Goal: Check status: Check status

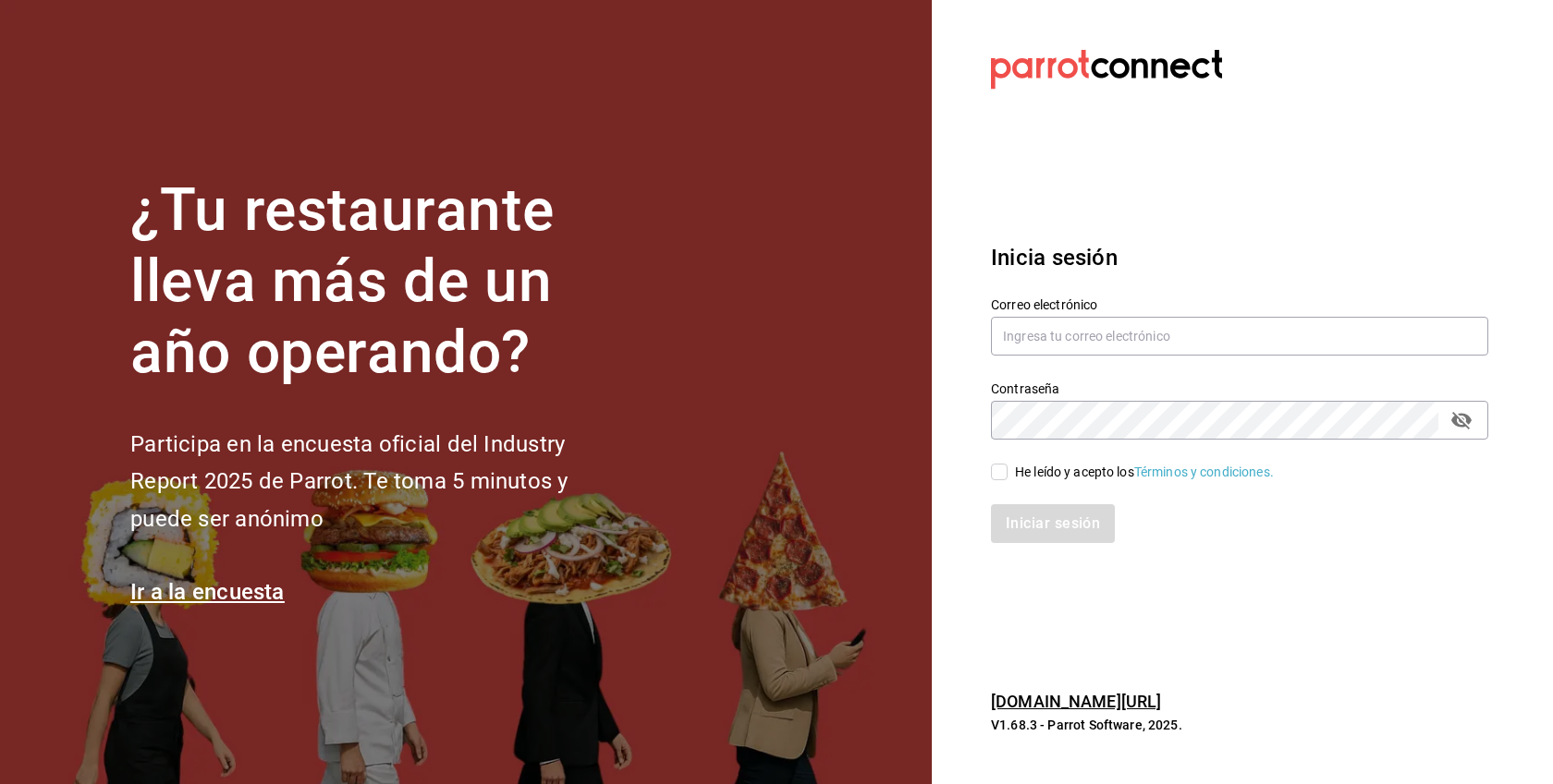
click at [1036, 469] on div "He leído y acepto los Términos y condiciones." at bounding box center [1144, 473] width 259 height 20
click at [1008, 469] on input "He leído y acepto los Términos y condiciones." at bounding box center [999, 472] width 17 height 17
checkbox input "true"
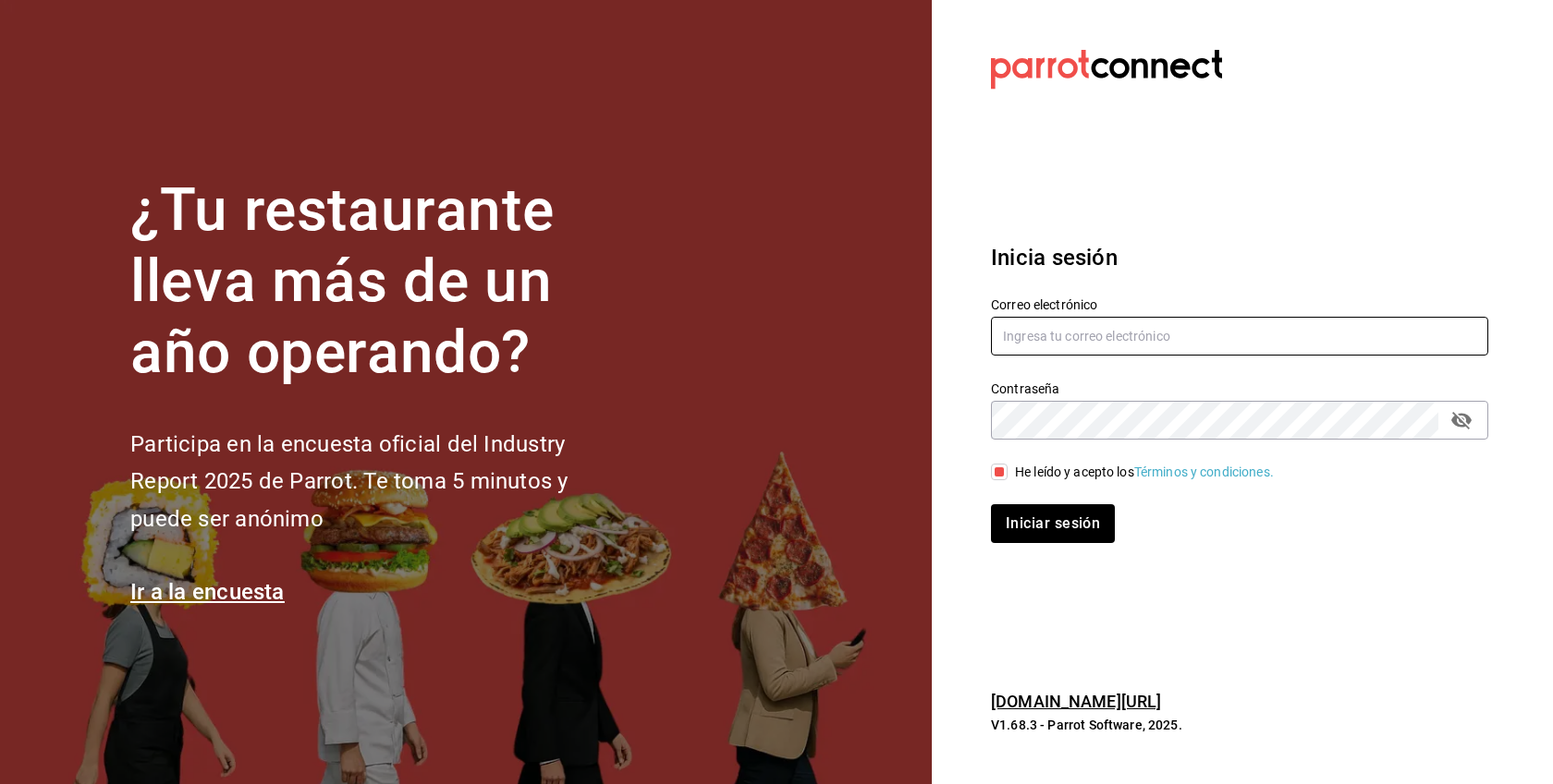
click at [1062, 331] on input "text" at bounding box center [1239, 336] width 498 height 39
paste input "[EMAIL_ADDRESS][DOMAIN_NAME]"
type input "[EMAIL_ADDRESS][DOMAIN_NAME]"
click at [991, 504] on button "Iniciar sesión" at bounding box center [1052, 523] width 124 height 39
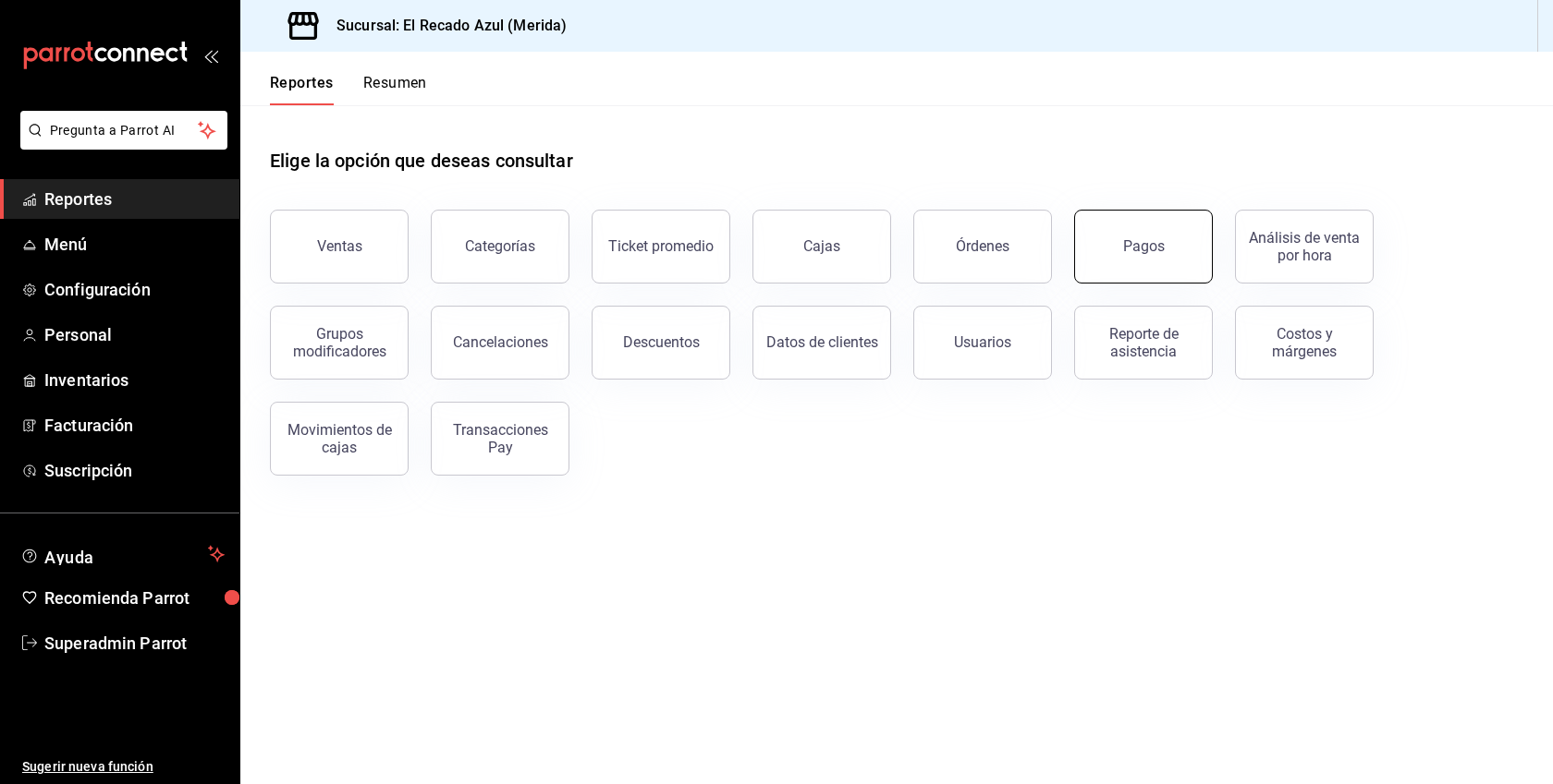
click at [1133, 266] on button "Pagos" at bounding box center [1143, 246] width 138 height 74
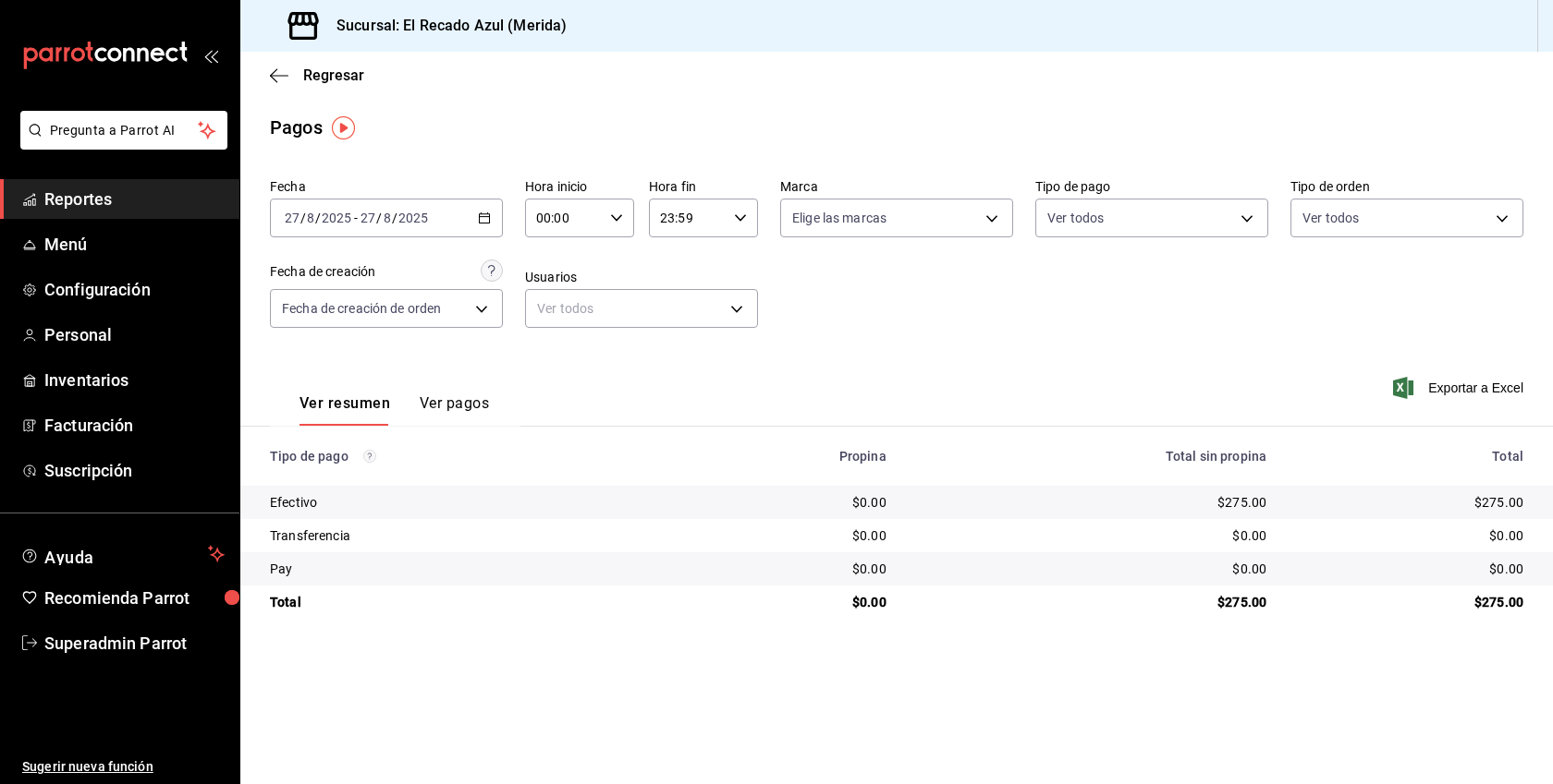
click at [473, 407] on button "Ver pagos" at bounding box center [454, 410] width 69 height 32
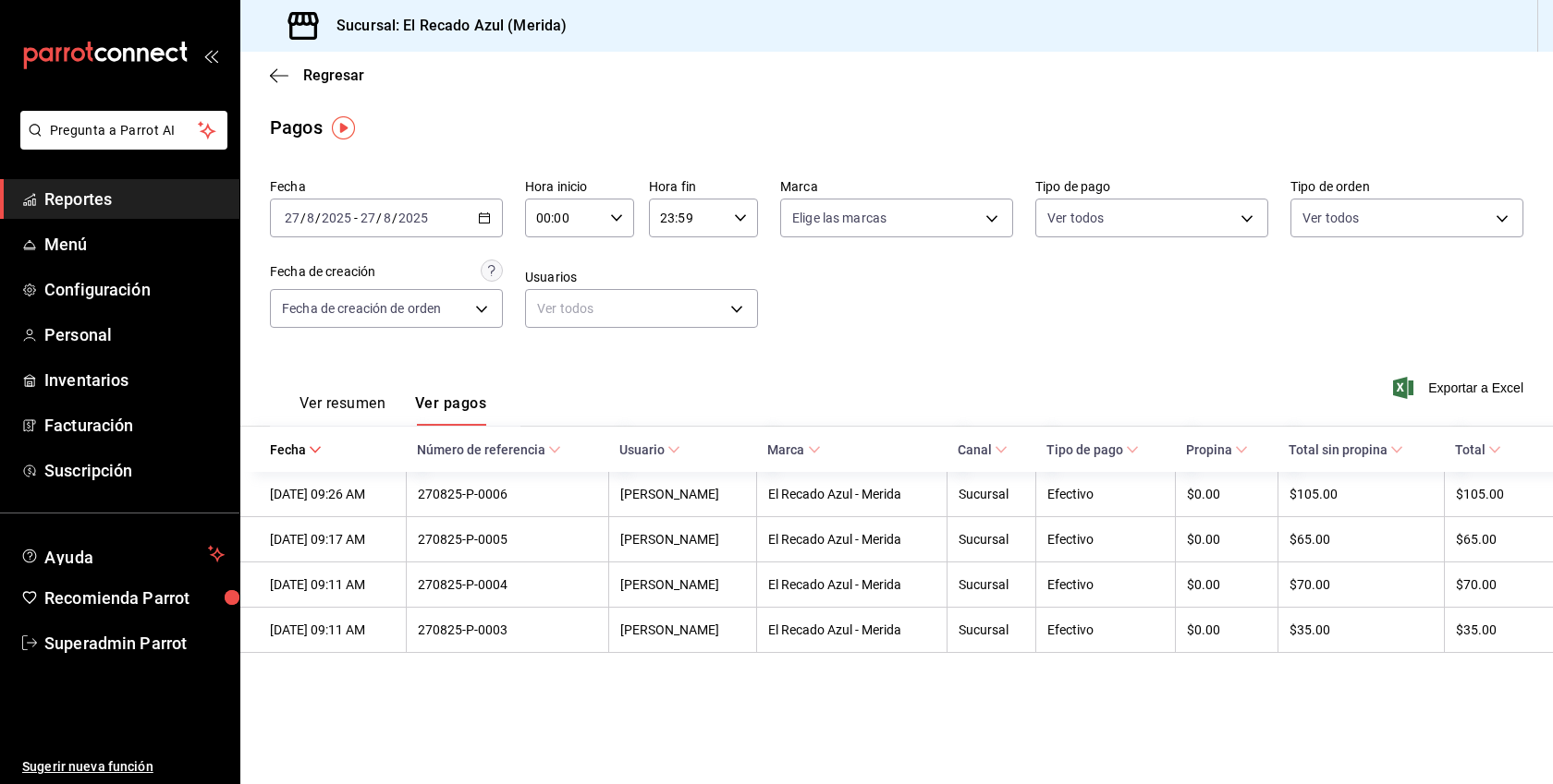
click at [479, 216] on \(Stroke\) "button" at bounding box center [484, 218] width 11 height 10
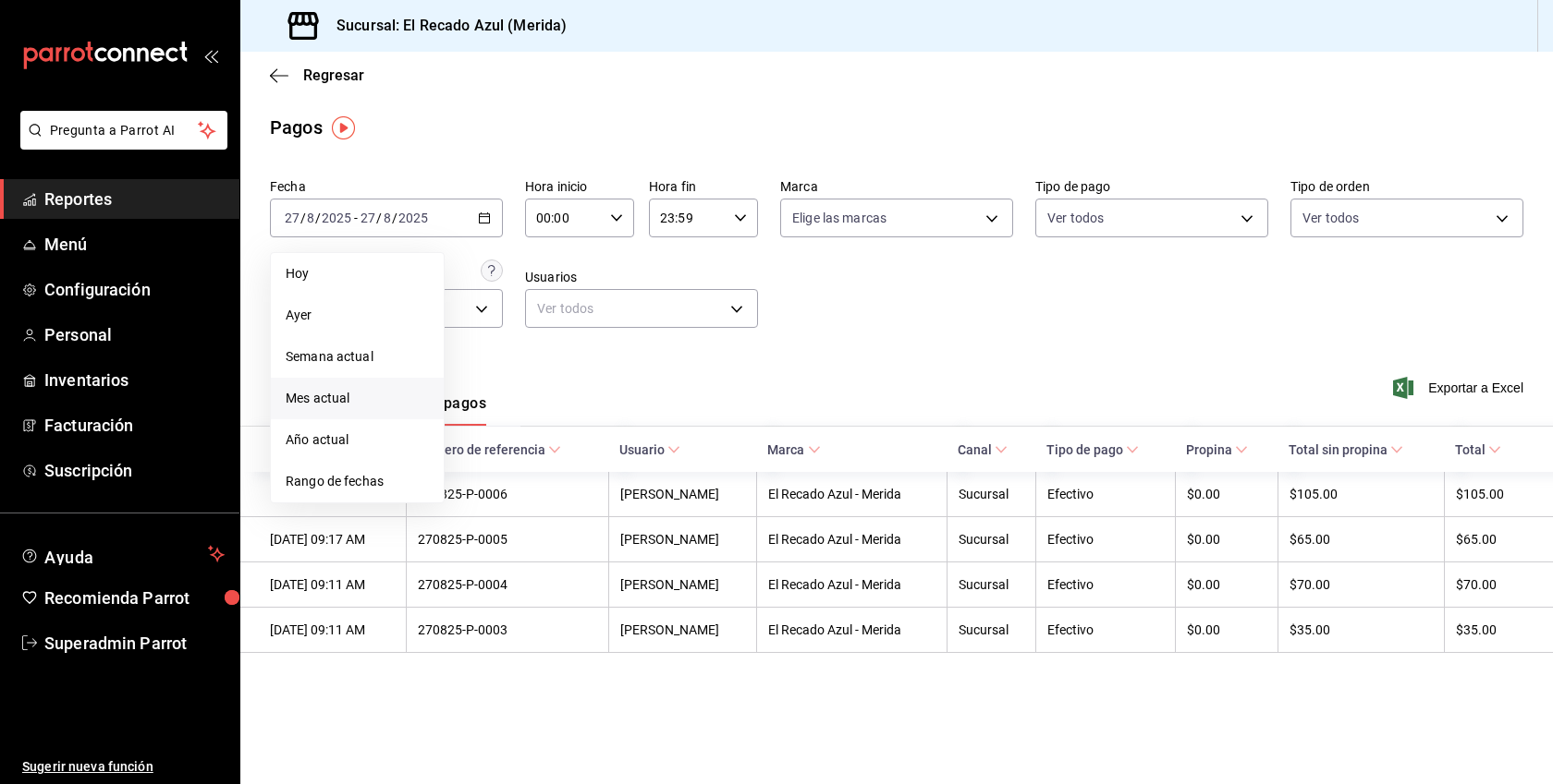
click at [357, 394] on span "Mes actual" at bounding box center [357, 398] width 143 height 20
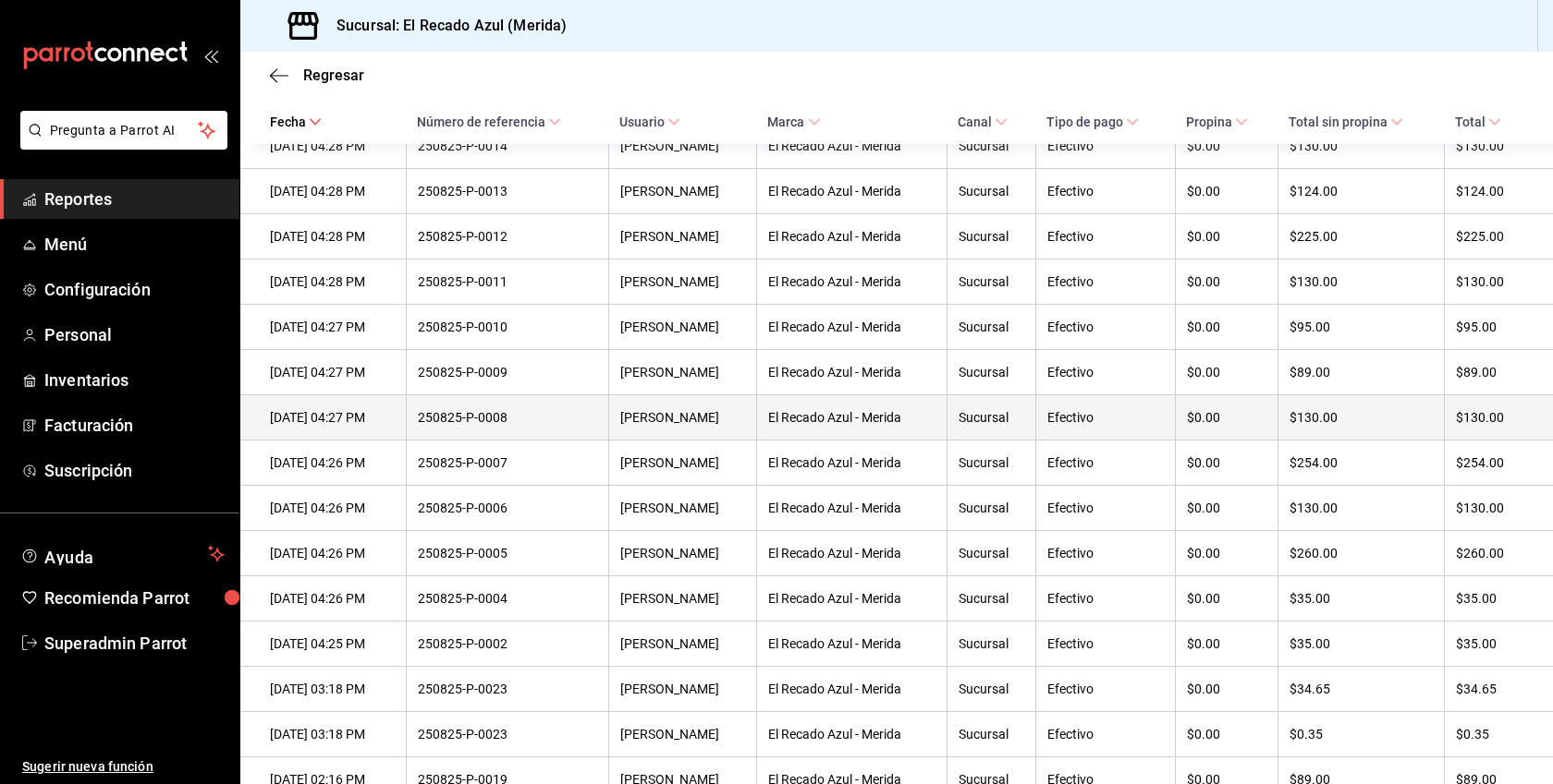
scroll to position [2077, 0]
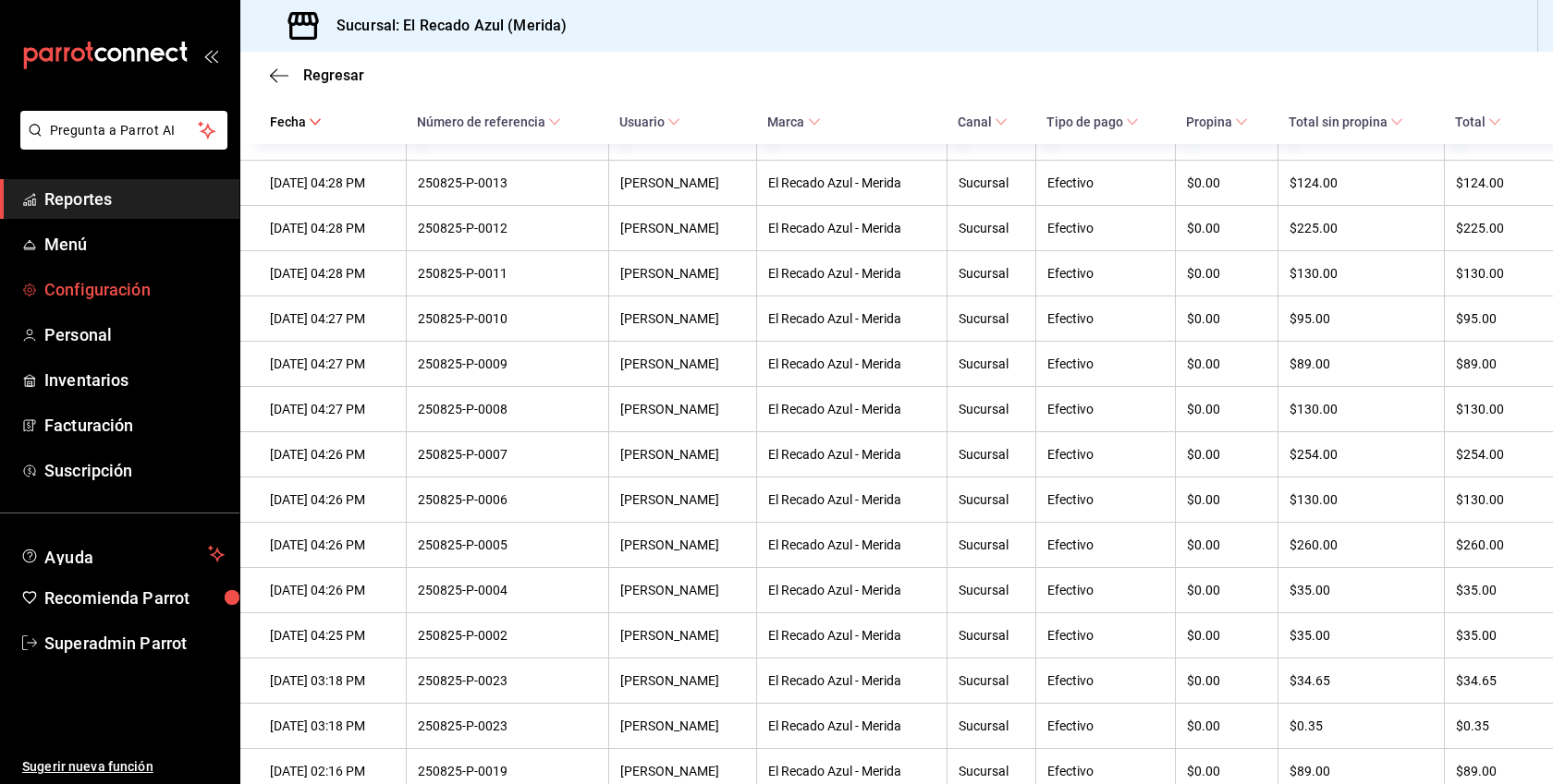
click at [171, 298] on span "Configuración" at bounding box center [135, 289] width 180 height 25
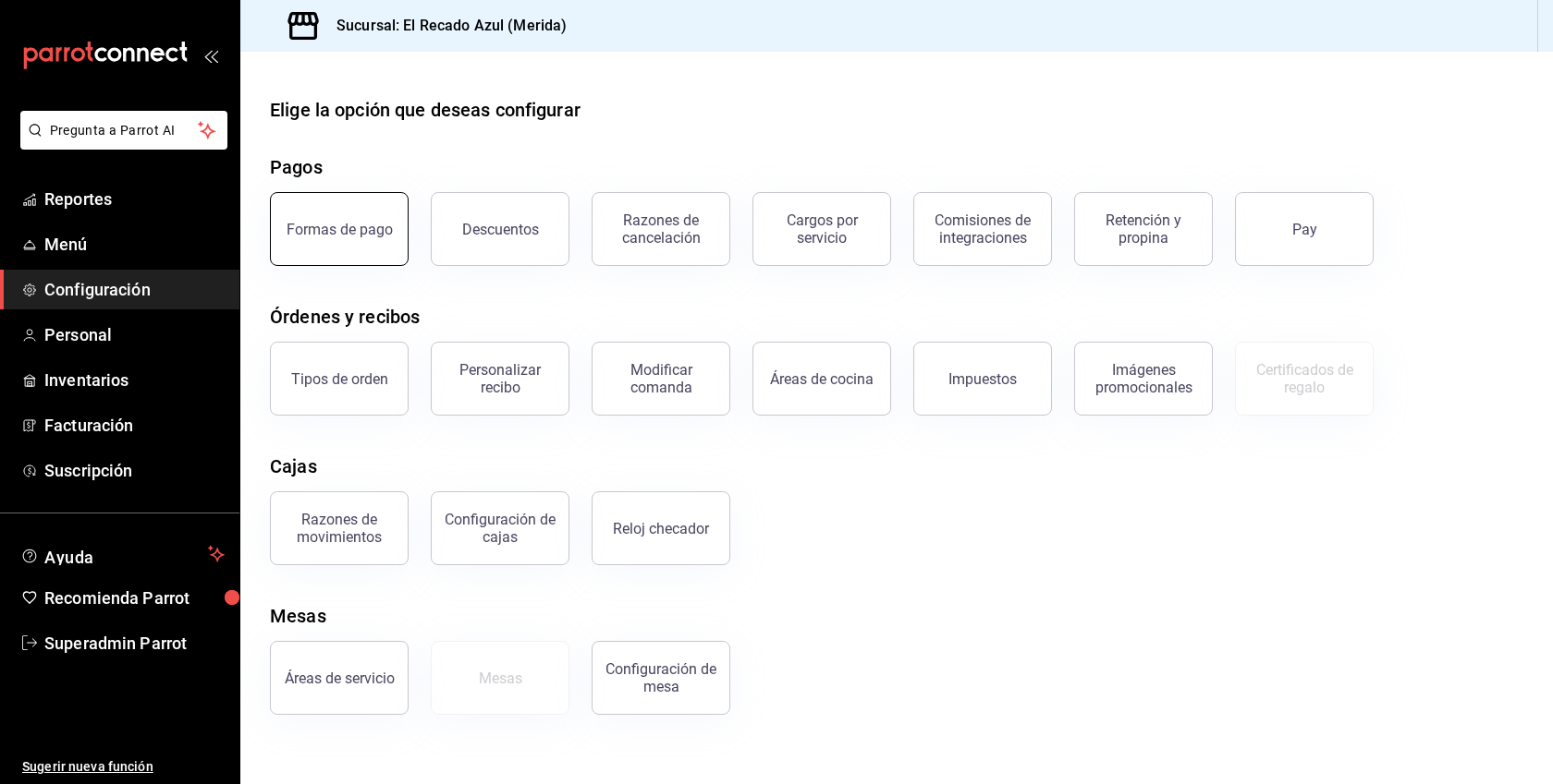
click at [363, 231] on div "Formas de pago" at bounding box center [339, 229] width 106 height 18
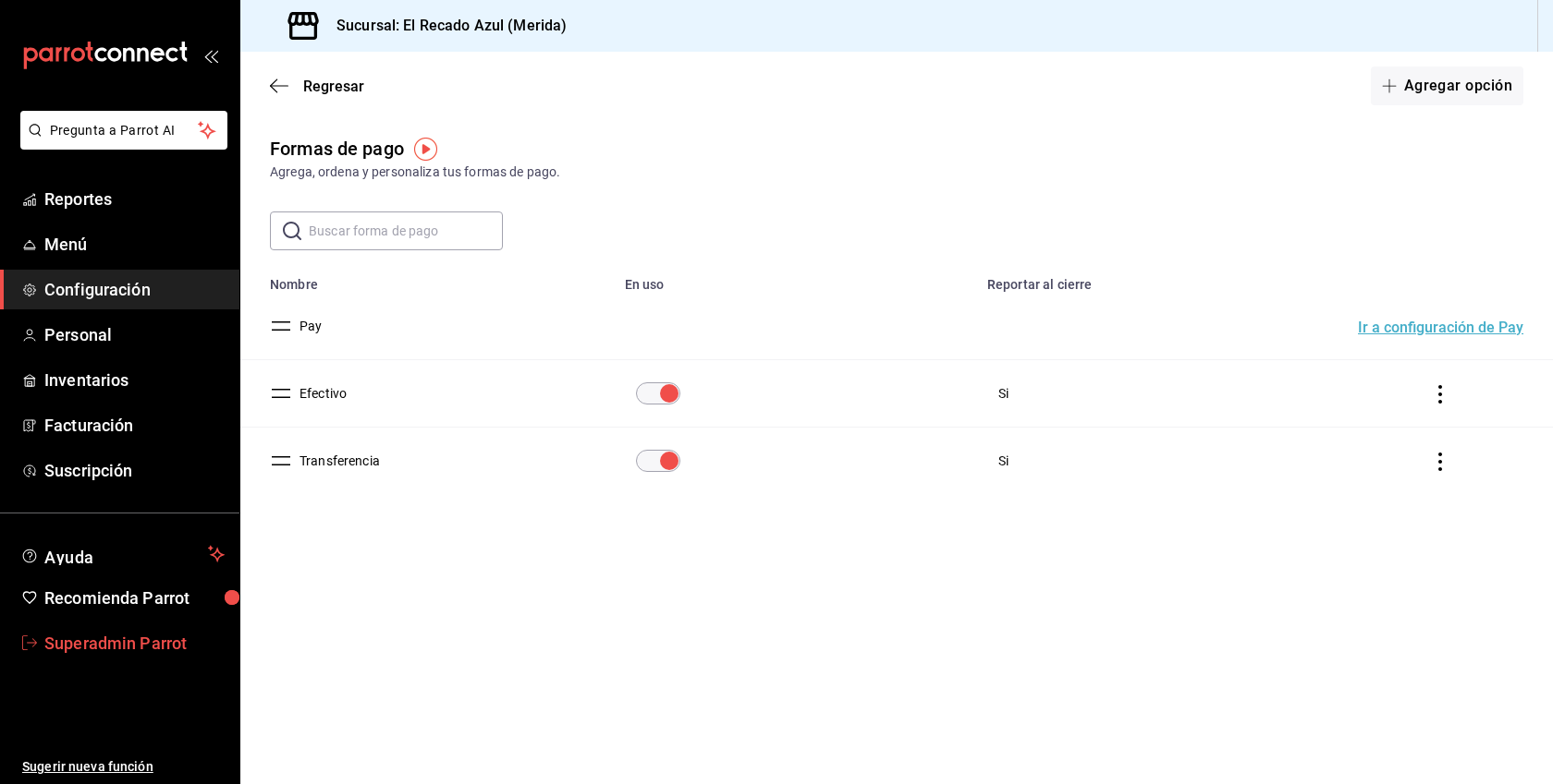
click at [106, 653] on span "Superadmin Parrot" at bounding box center [135, 643] width 180 height 25
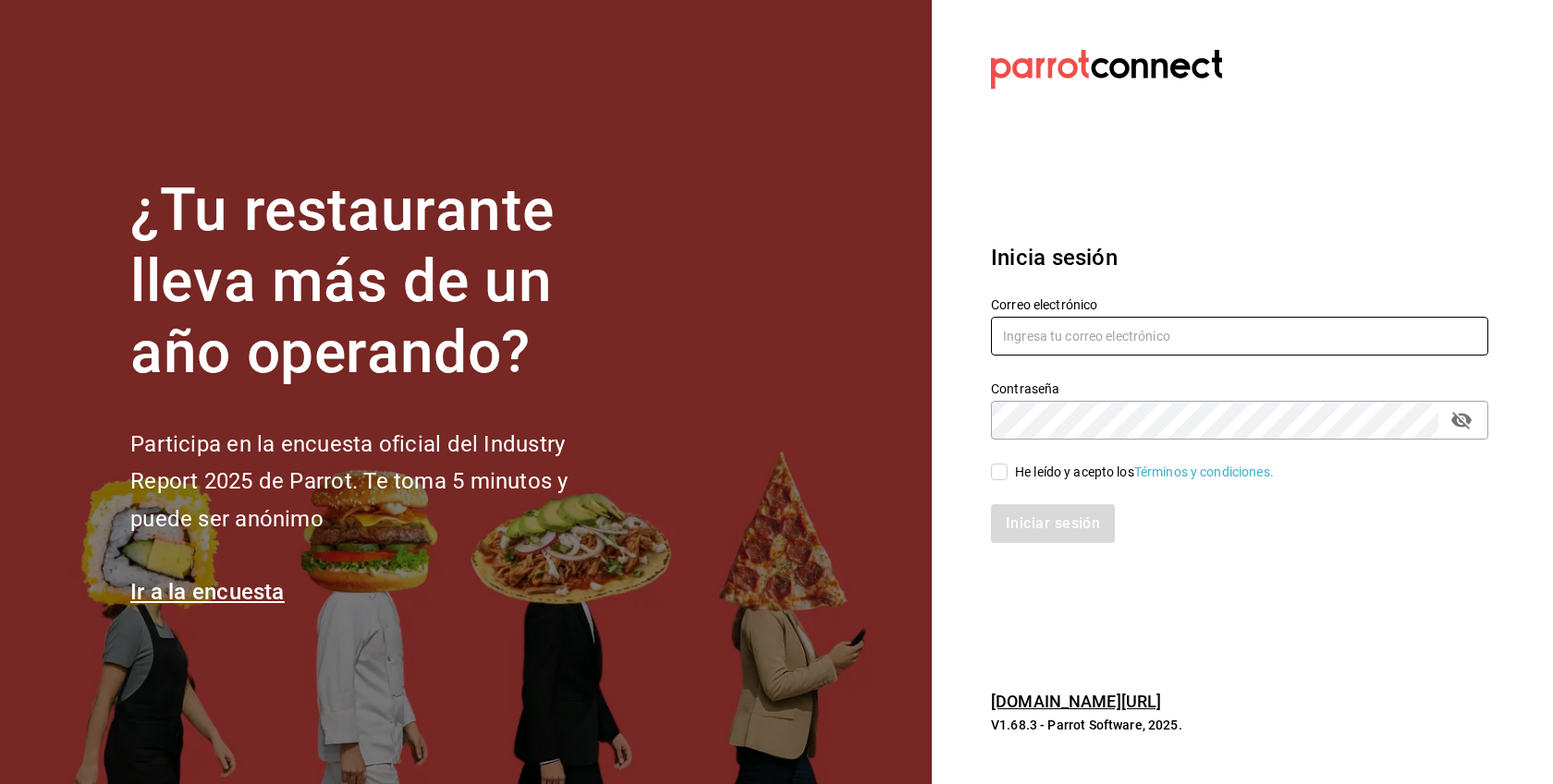
click at [1152, 345] on input "text" at bounding box center [1239, 336] width 498 height 39
click at [1083, 485] on div "Iniciar sesión" at bounding box center [1228, 513] width 519 height 61
click at [1083, 471] on div "He leído y acepto los Términos y condiciones." at bounding box center [1144, 473] width 259 height 20
click at [1008, 471] on input "He leído y acepto los Términos y condiciones." at bounding box center [999, 472] width 17 height 17
checkbox input "true"
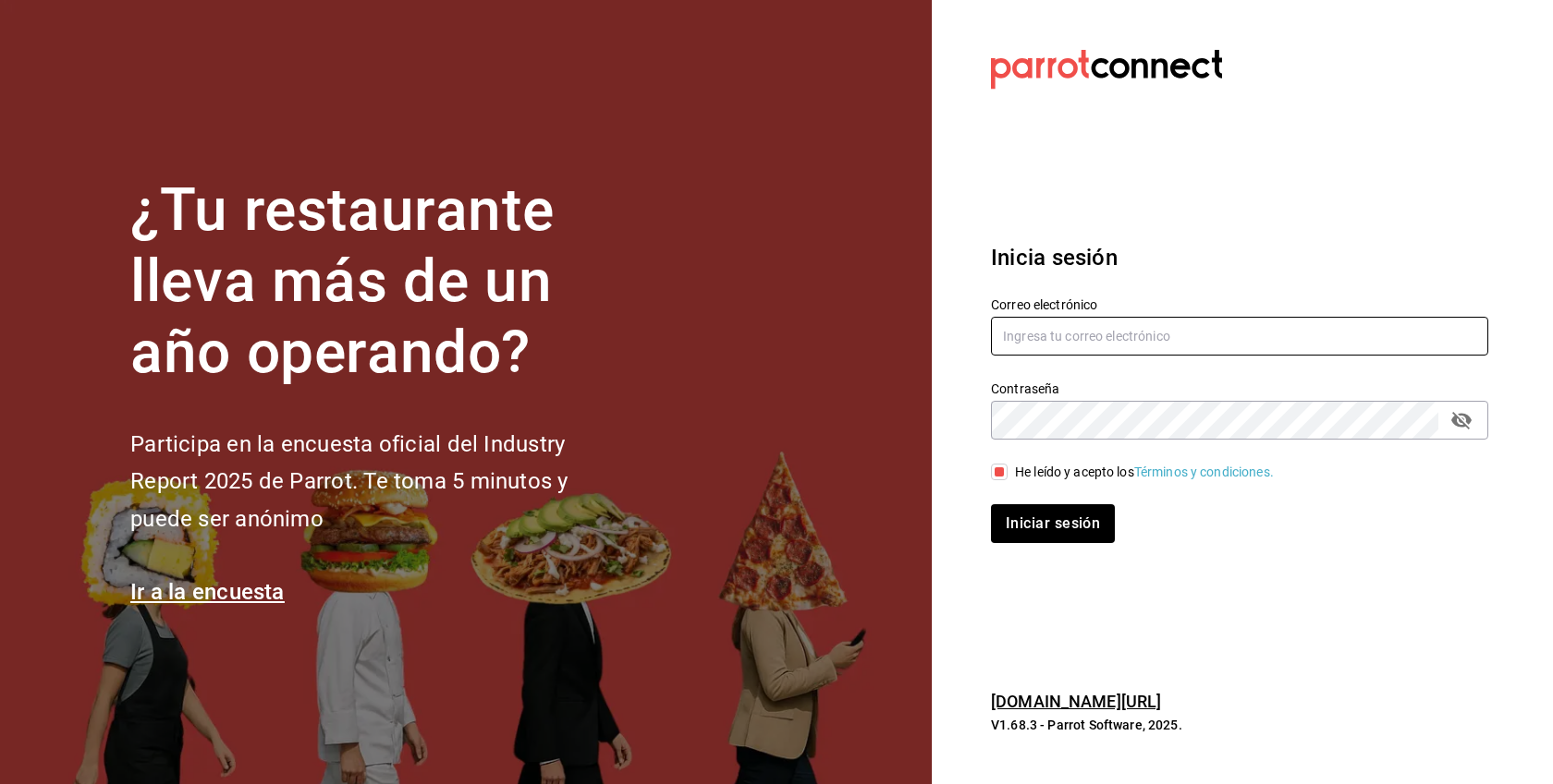
click at [1035, 334] on input "text" at bounding box center [1239, 336] width 498 height 39
paste input "ixum@cancun.com"
type input "ixum@cancun.com"
click at [991, 504] on button "Iniciar sesión" at bounding box center [1052, 523] width 124 height 39
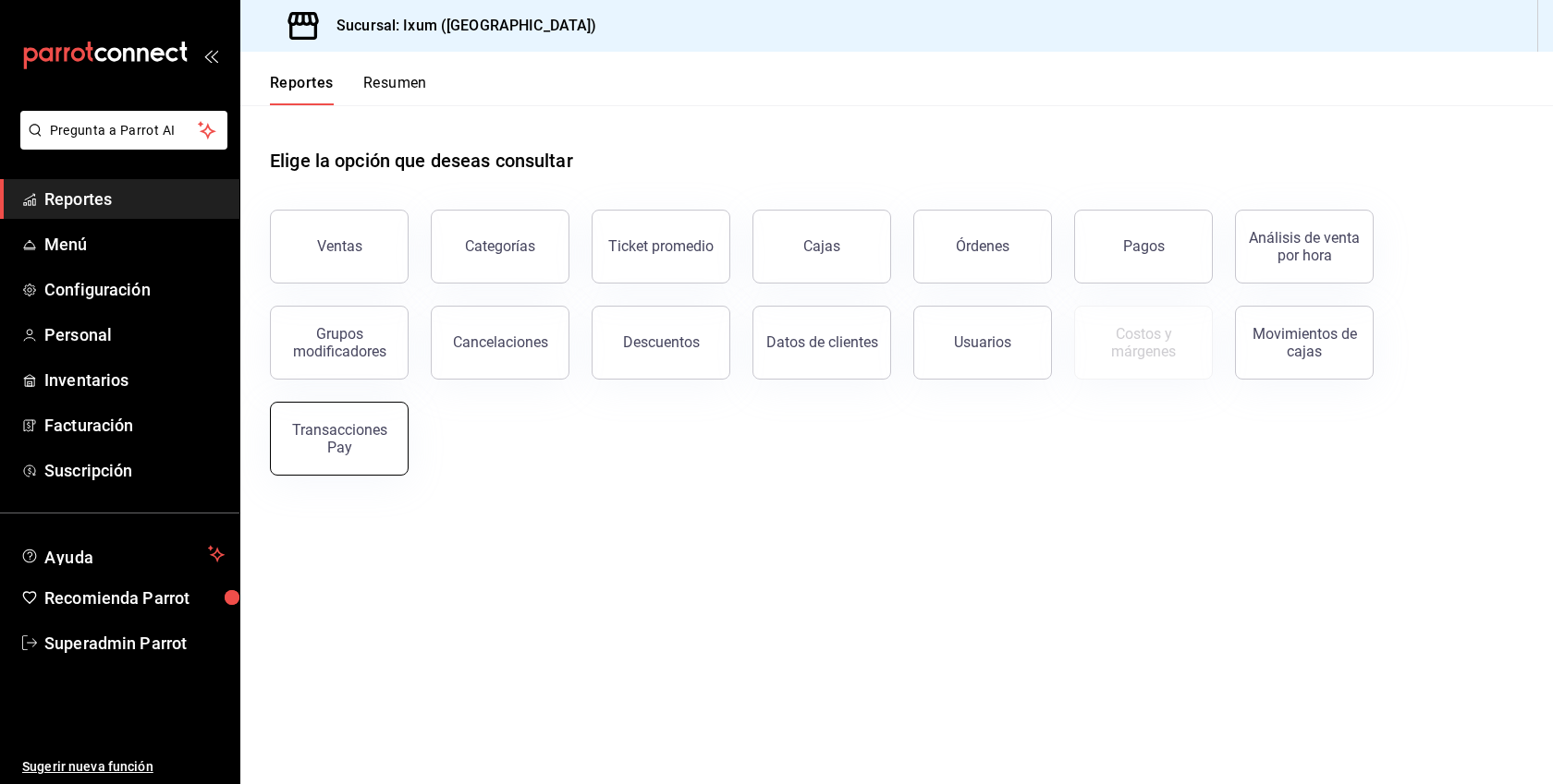
click at [297, 417] on button "Transacciones Pay" at bounding box center [339, 438] width 138 height 74
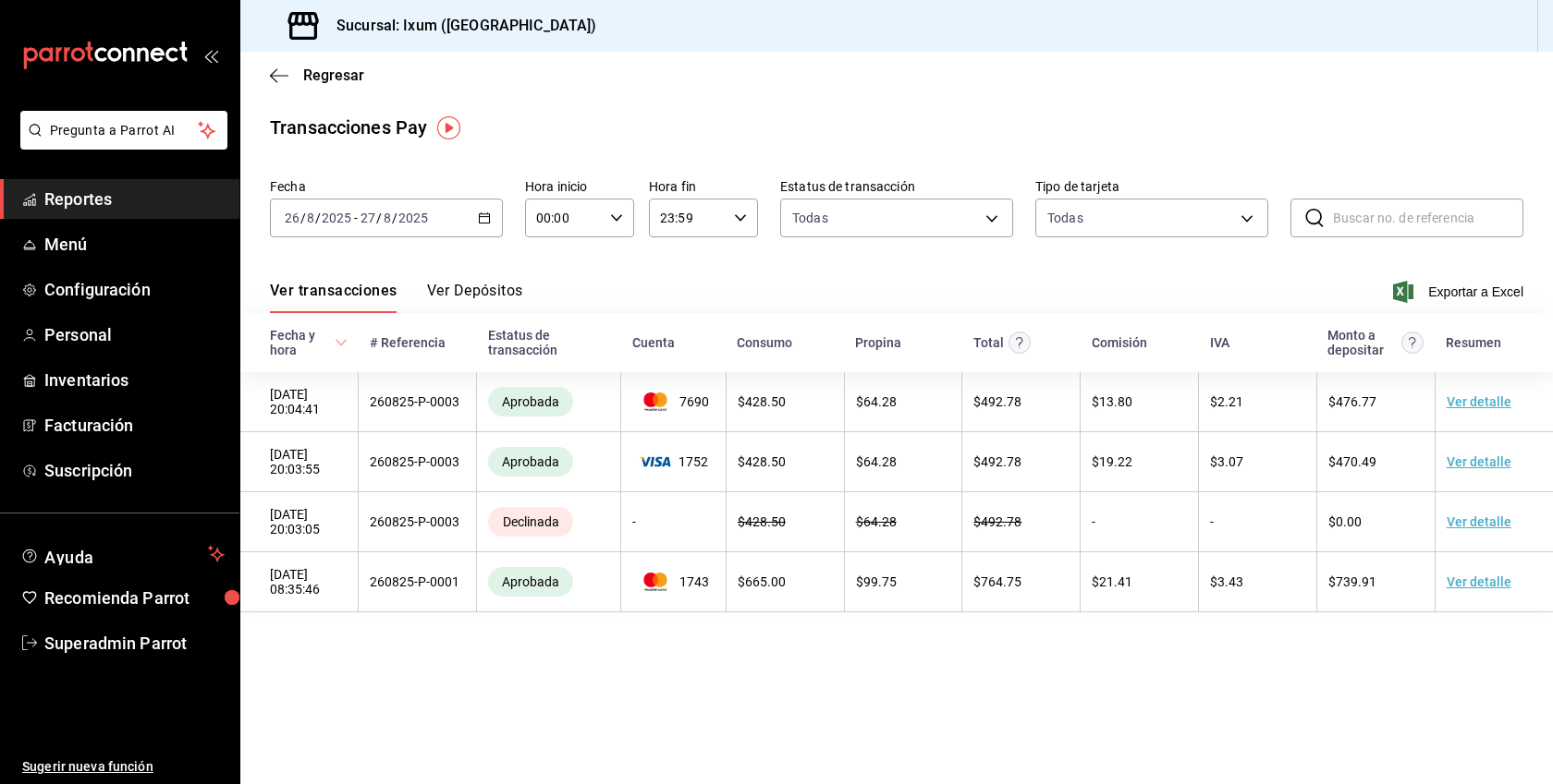
click at [446, 282] on button "Ver Depósitos" at bounding box center [475, 298] width 96 height 32
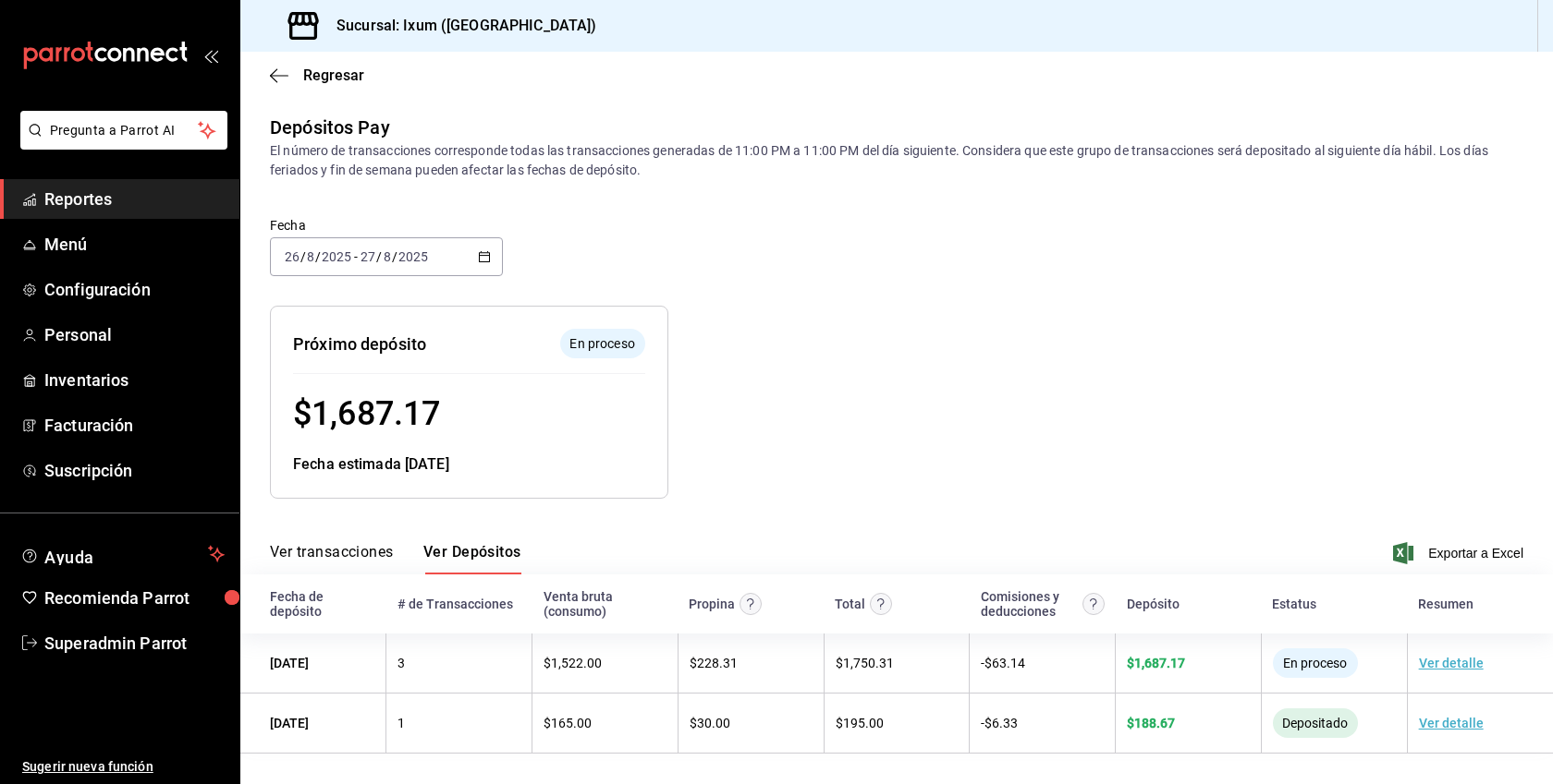
click at [487, 244] on div "[DATE] [DATE] - [DATE] [DATE]" at bounding box center [386, 256] width 232 height 39
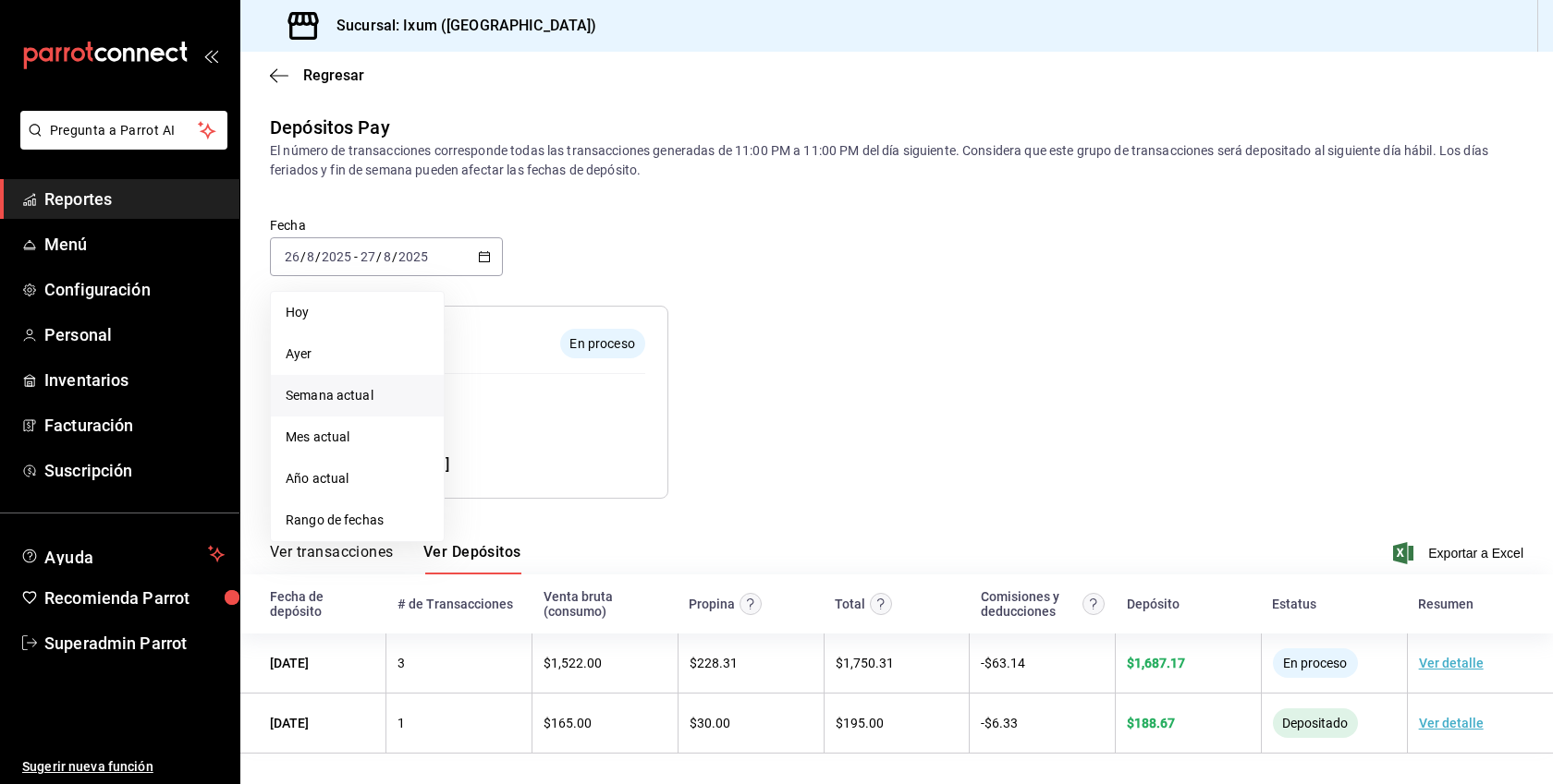
click at [334, 393] on span "Semana actual" at bounding box center [357, 396] width 143 height 20
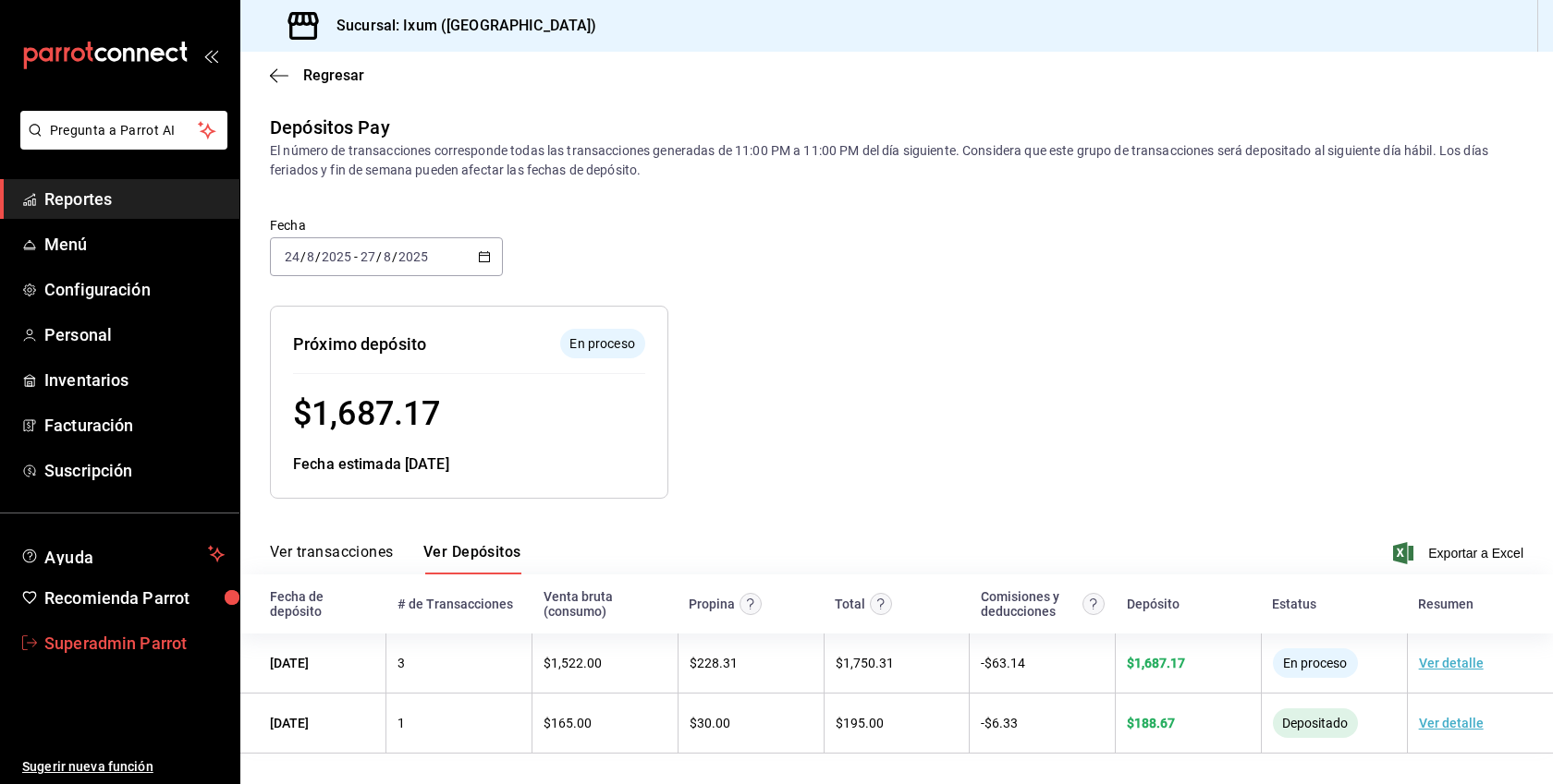
click at [143, 654] on span "Superadmin Parrot" at bounding box center [135, 643] width 180 height 25
